Goal: Check status

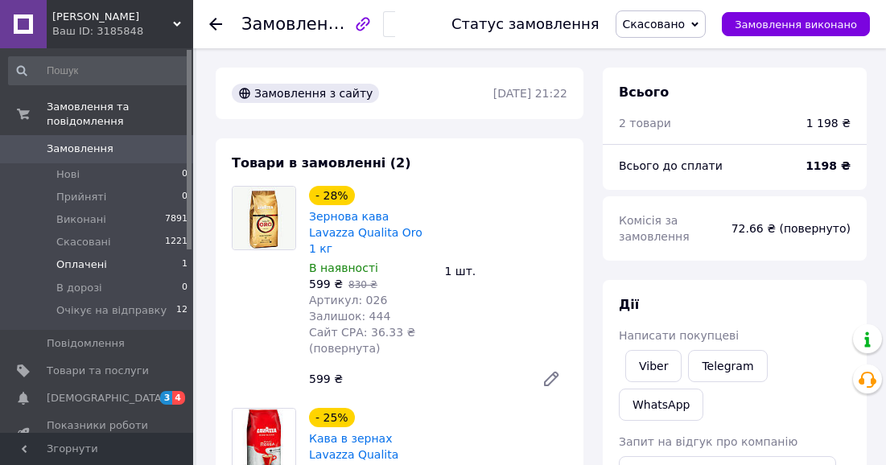
scroll to position [116, 0]
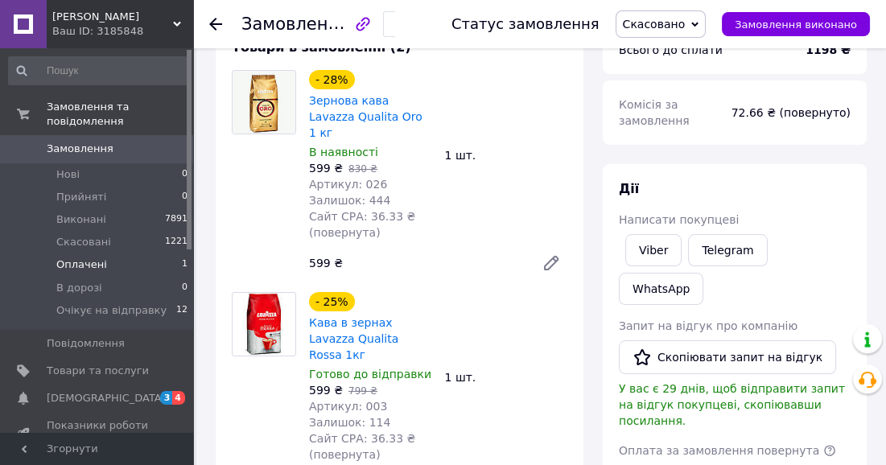
click at [163, 254] on li "Оплачені 1" at bounding box center [98, 265] width 197 height 23
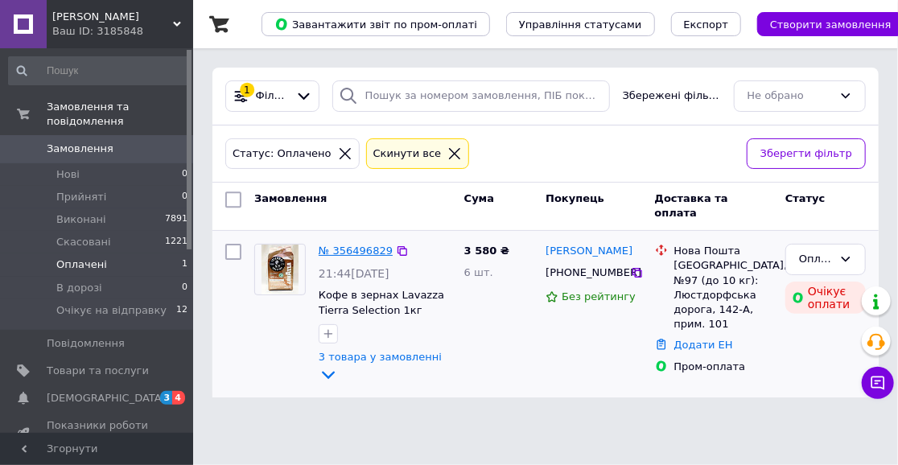
click at [361, 256] on link "№ 356496829" at bounding box center [356, 251] width 74 height 12
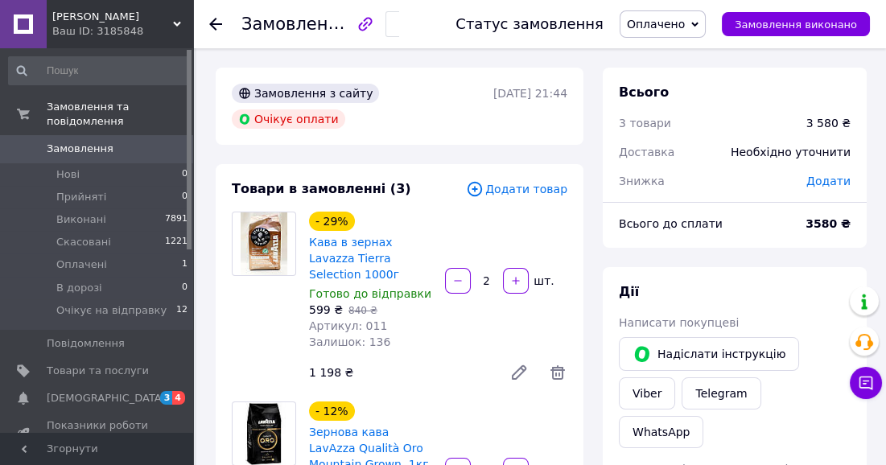
click at [536, 286] on div "- 29% Кава в зернах Lavazza Tierra Selection 1000г Готово до відправки 599 ₴   …" at bounding box center [438, 301] width 271 height 184
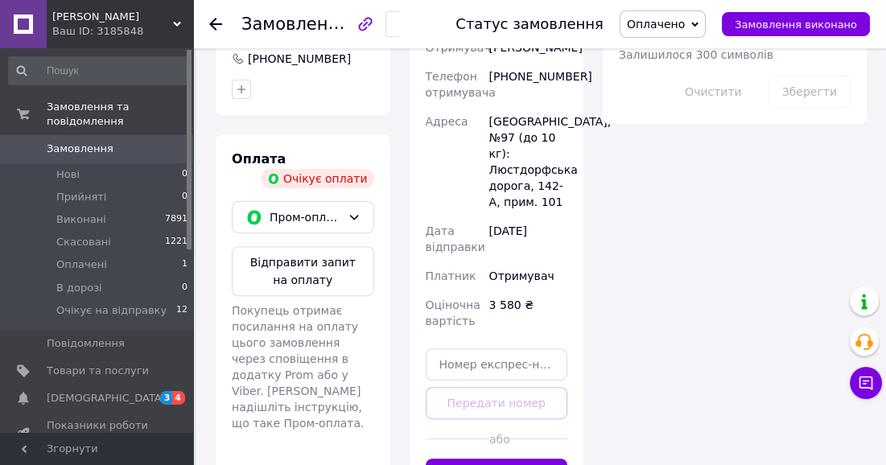
scroll to position [989, 0]
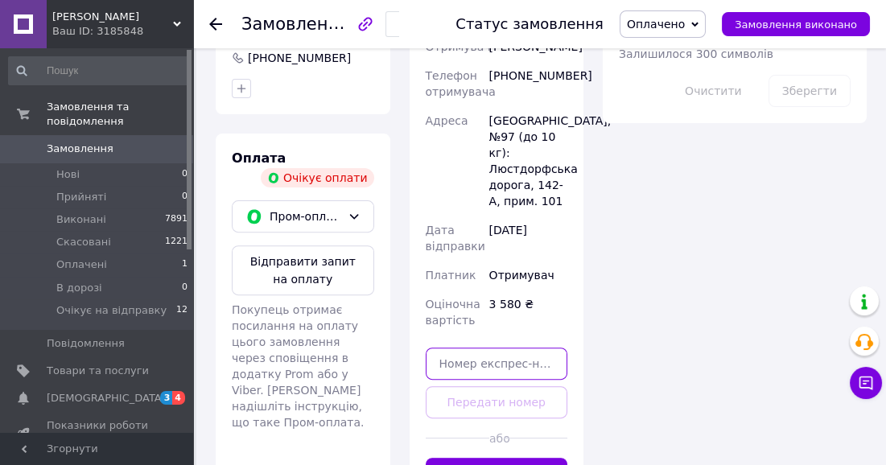
click at [536, 348] on input "text" at bounding box center [497, 364] width 142 height 32
click at [508, 458] on button "Згенерувати ЕН" at bounding box center [497, 474] width 142 height 32
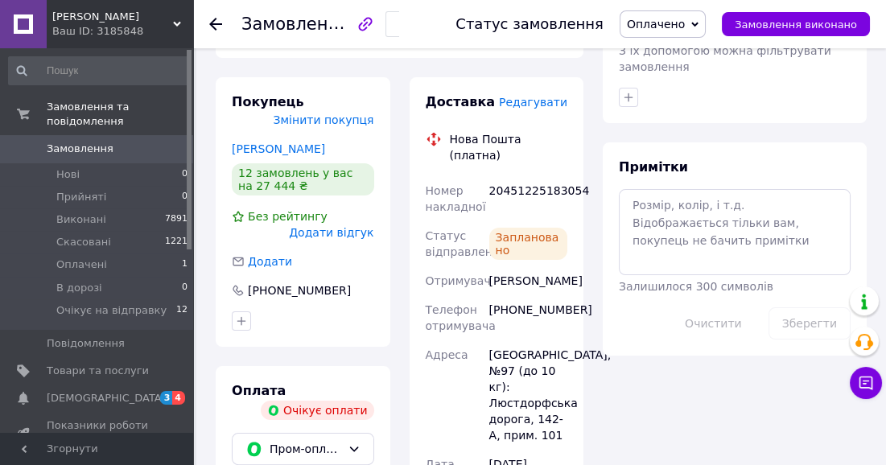
scroll to position [756, 0]
click at [685, 27] on span "Оплачено" at bounding box center [656, 24] width 58 height 13
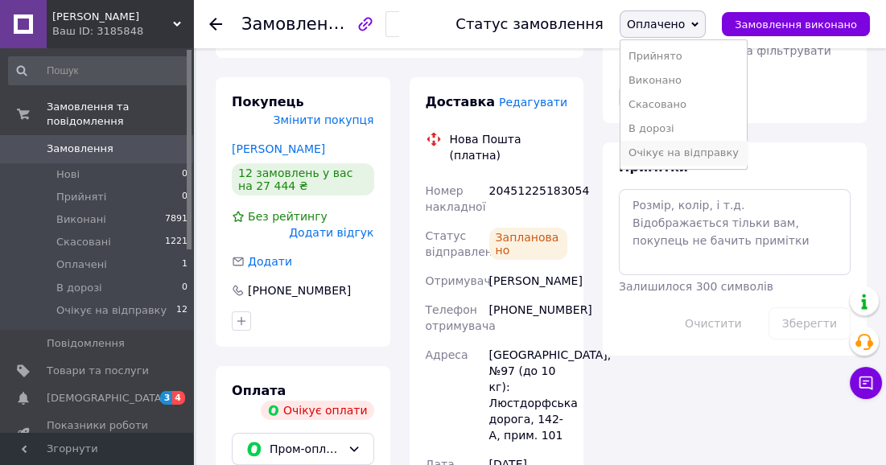
click at [675, 144] on li "Очікує на відправку" at bounding box center [684, 153] width 126 height 24
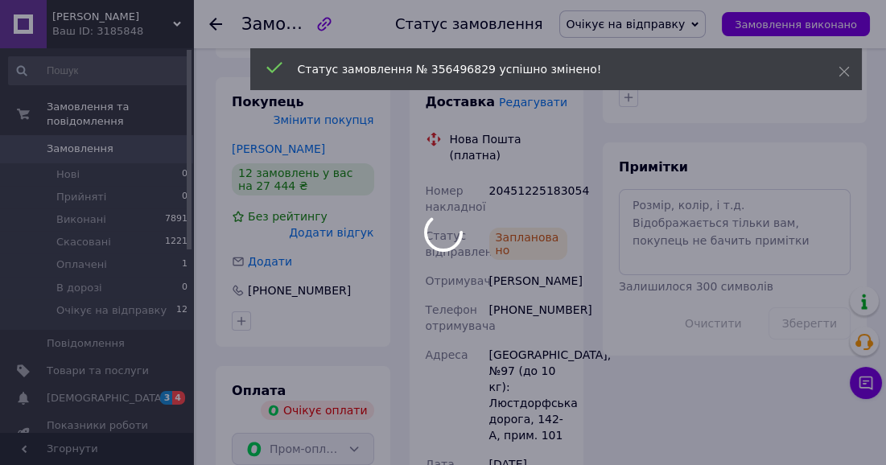
click at [605, 149] on body "[PERSON_NAME] ID: 3185848 Сайт JIN Кабінет покупця Перевірити стан системи Стор…" at bounding box center [443, 161] width 886 height 1835
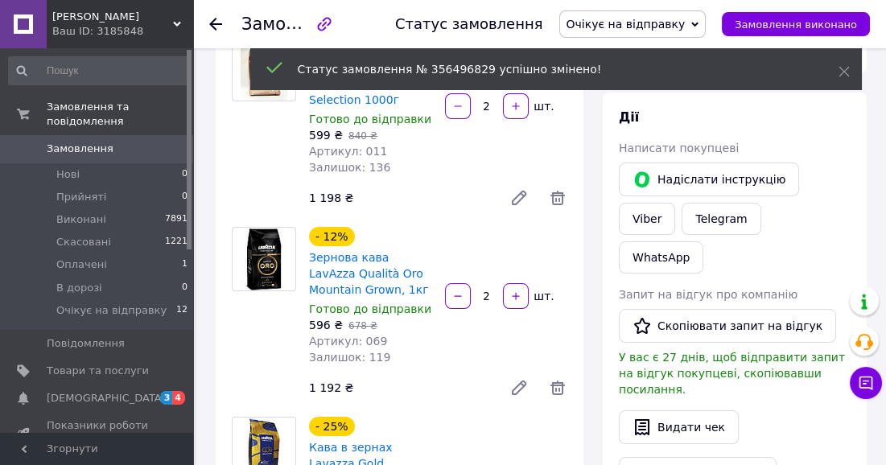
scroll to position [174, 0]
